Goal: Find specific page/section: Find specific page/section

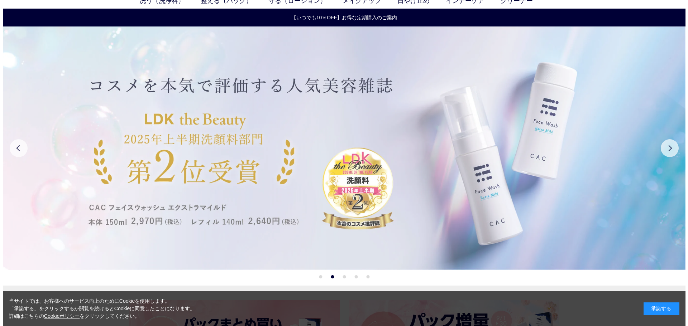
scroll to position [36, 0]
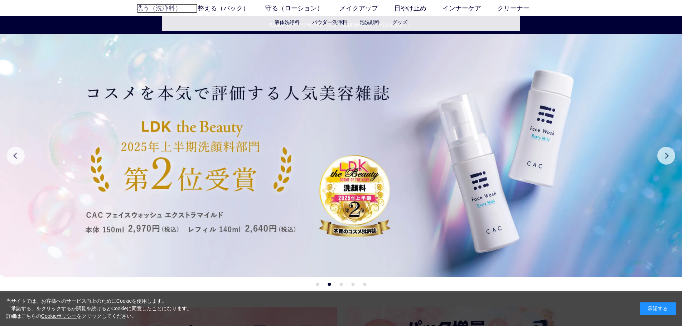
click at [165, 6] on link "洗う（洗浄料）" at bounding box center [166, 9] width 61 height 10
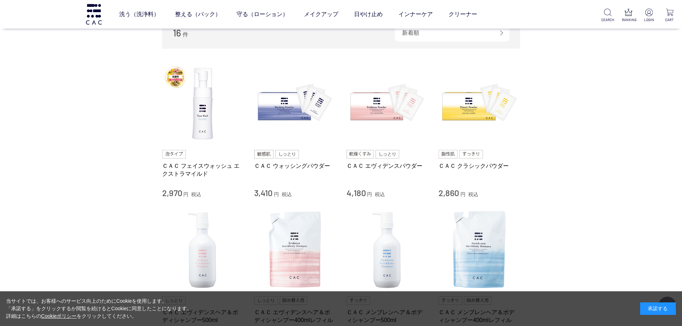
scroll to position [143, 0]
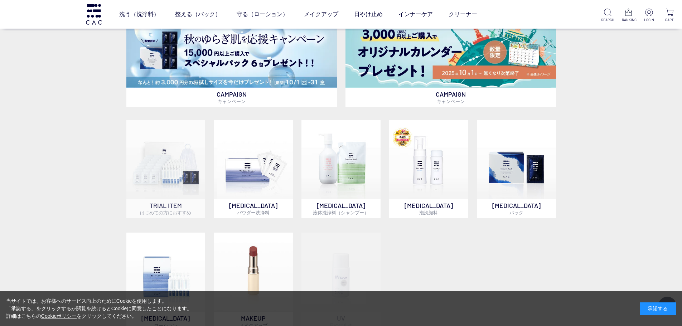
scroll to position [501, 0]
